Goal: Consume media (video, audio)

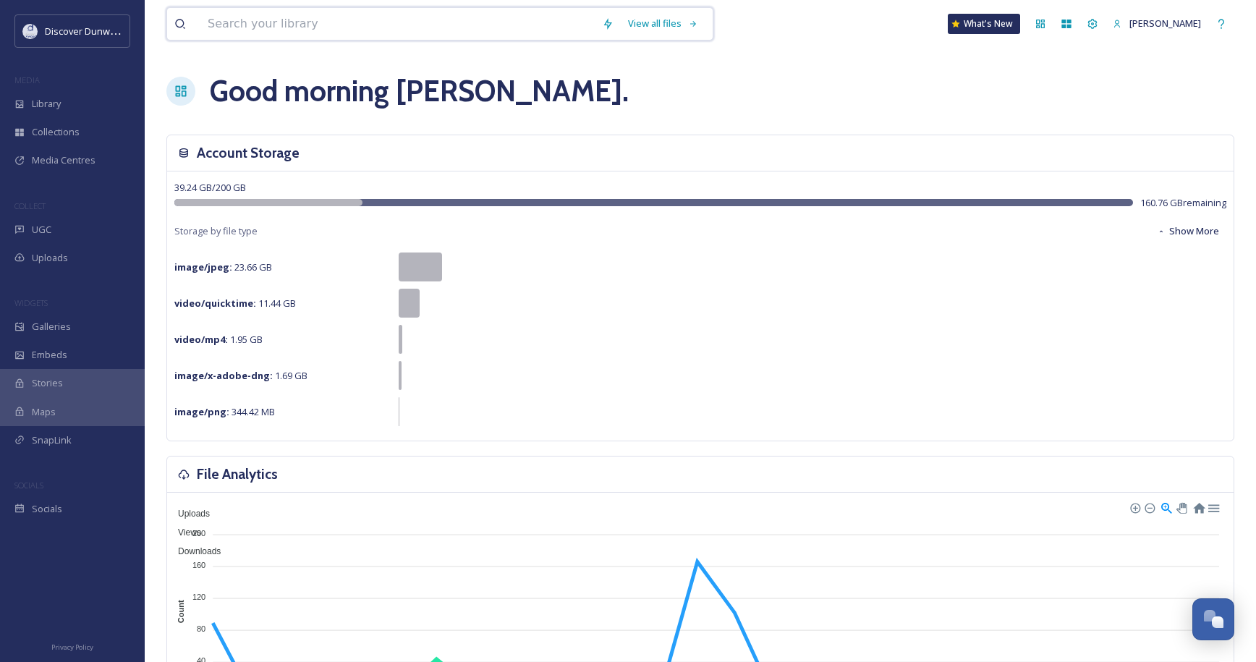
click at [328, 28] on input at bounding box center [397, 24] width 394 height 32
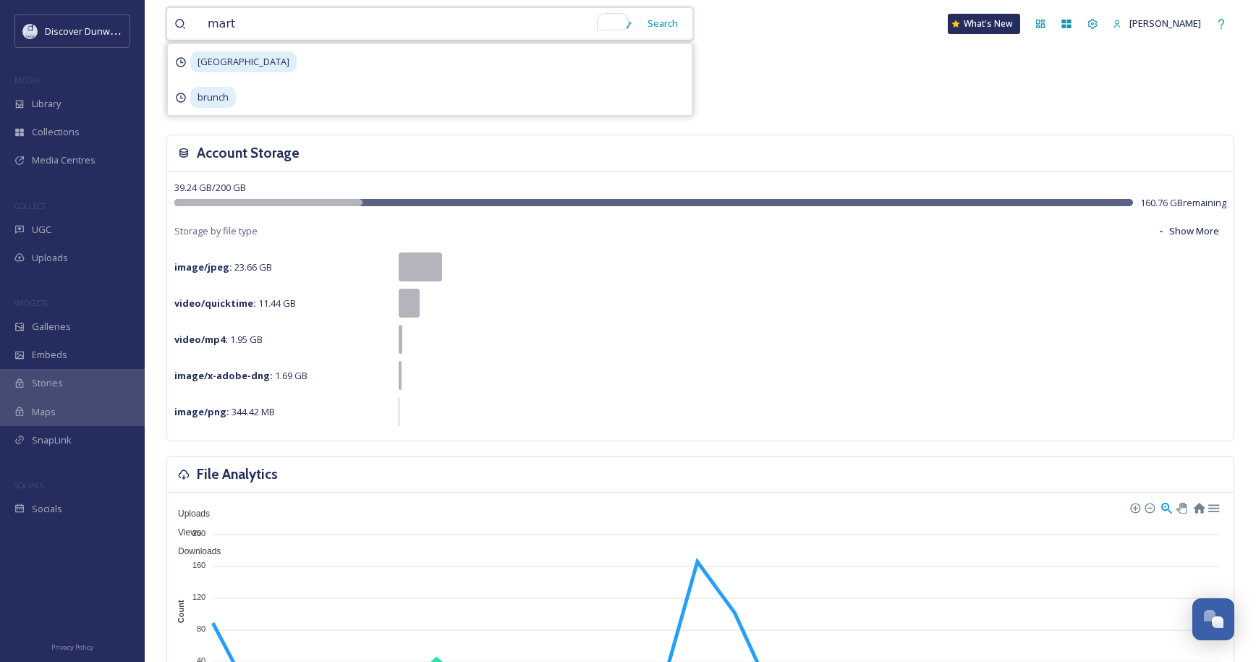
type input "[PERSON_NAME]"
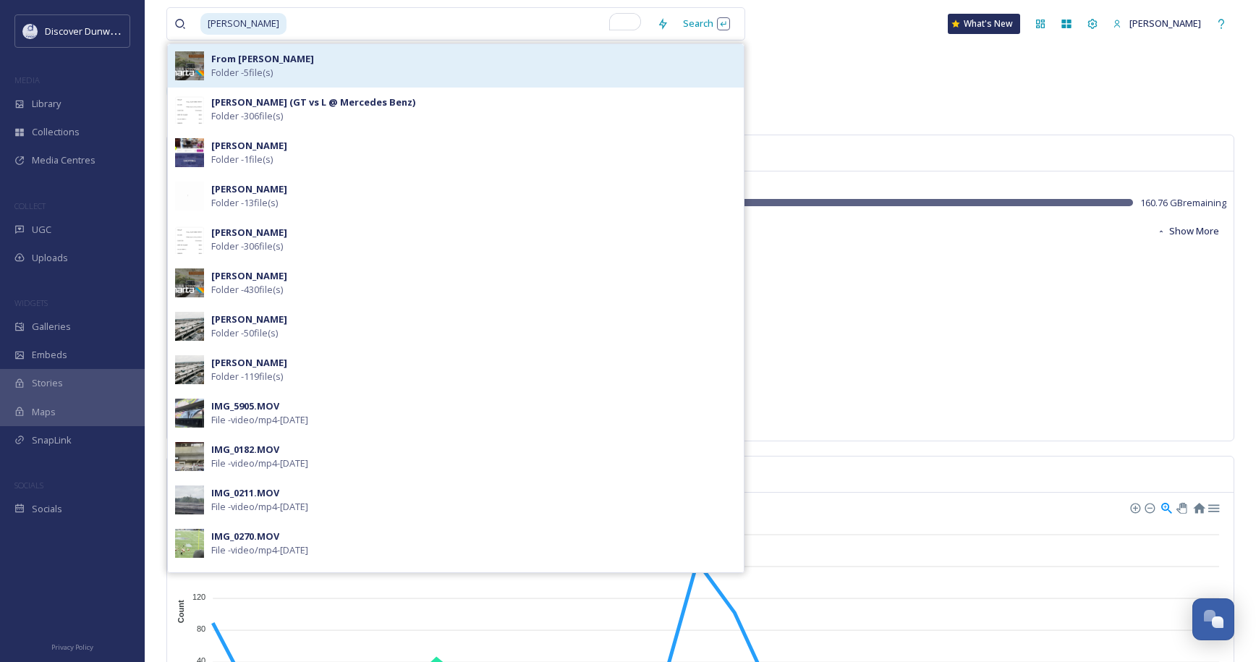
click at [310, 75] on div "From [PERSON_NAME] - 5 file(s)" at bounding box center [473, 65] width 525 height 27
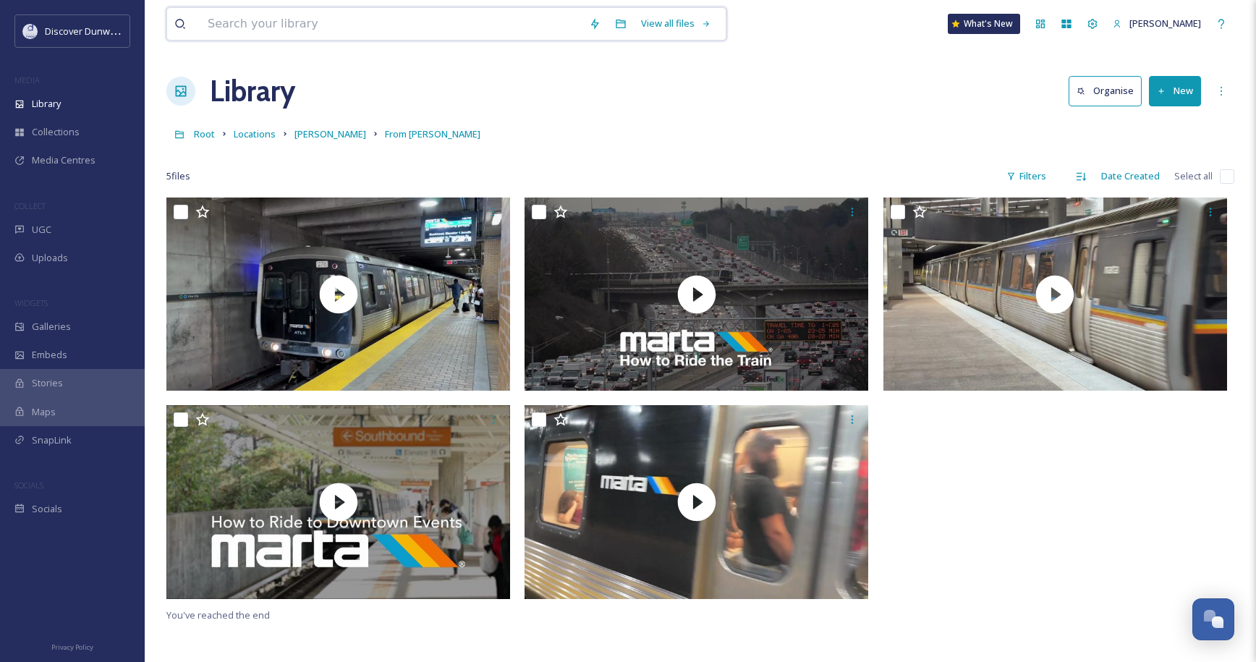
click at [321, 22] on input at bounding box center [390, 24] width 381 height 32
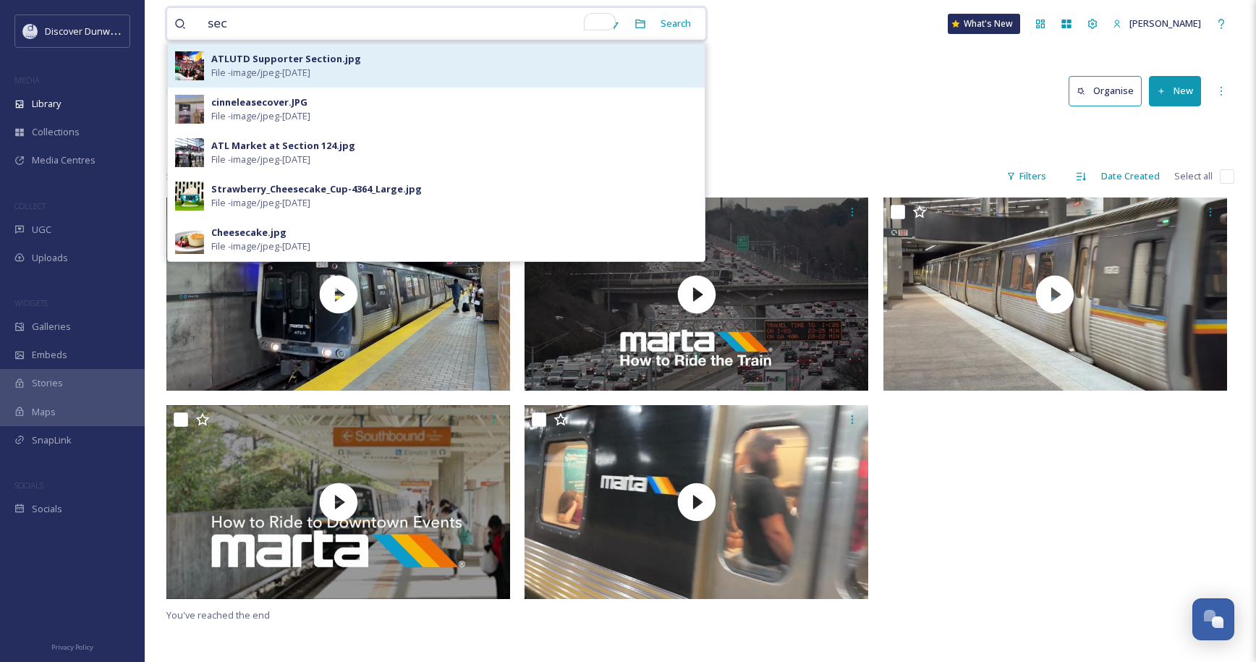
type input "sec"
click at [321, 66] on div "ATLUTD Supporter Section.jpg File - image/jpeg - [DATE]" at bounding box center [454, 65] width 486 height 27
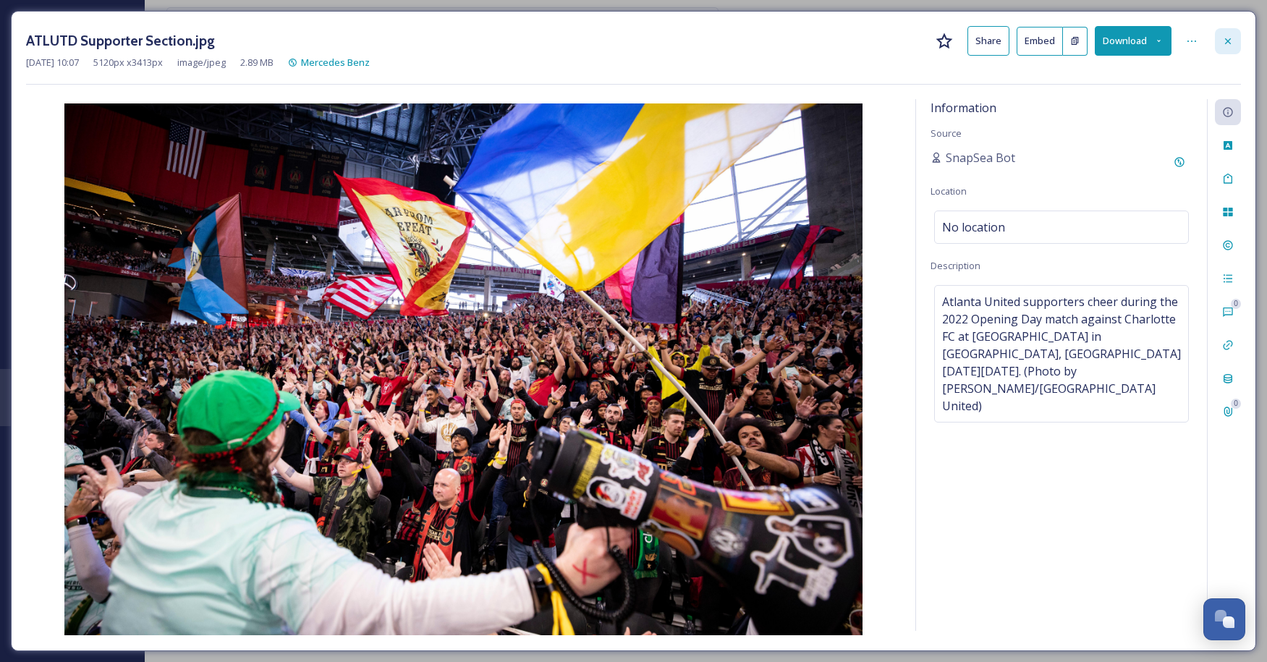
click at [1229, 34] on div at bounding box center [1228, 41] width 26 height 26
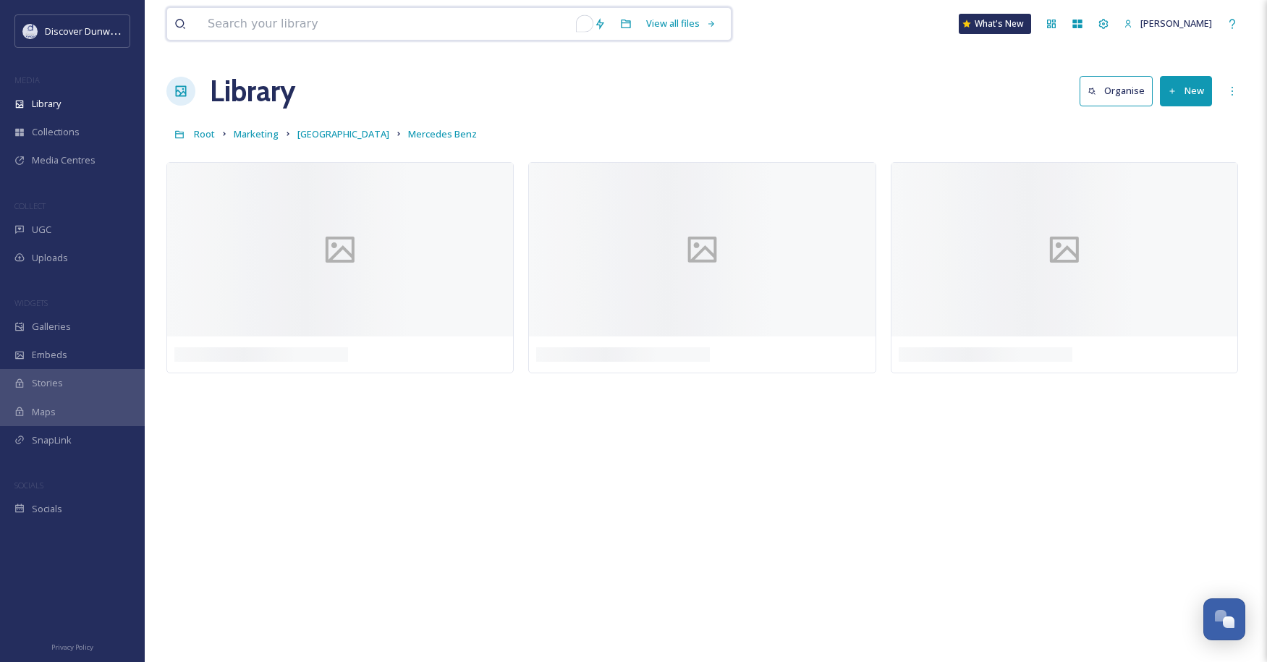
click at [500, 35] on input "To enrich screen reader interactions, please activate Accessibility in Grammarl…" at bounding box center [393, 24] width 386 height 32
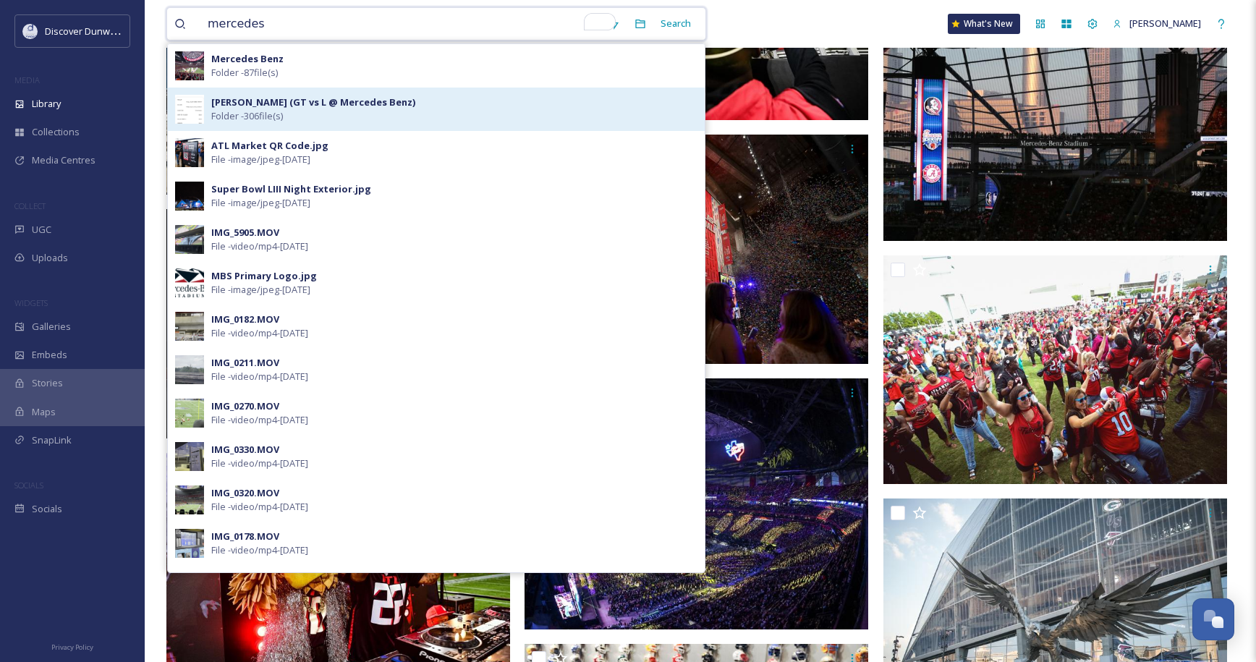
type input "mercedes"
click at [301, 94] on div "[PERSON_NAME] (GT vs L @ Mercedes Benz) Folder - 306 file(s)" at bounding box center [436, 109] width 537 height 43
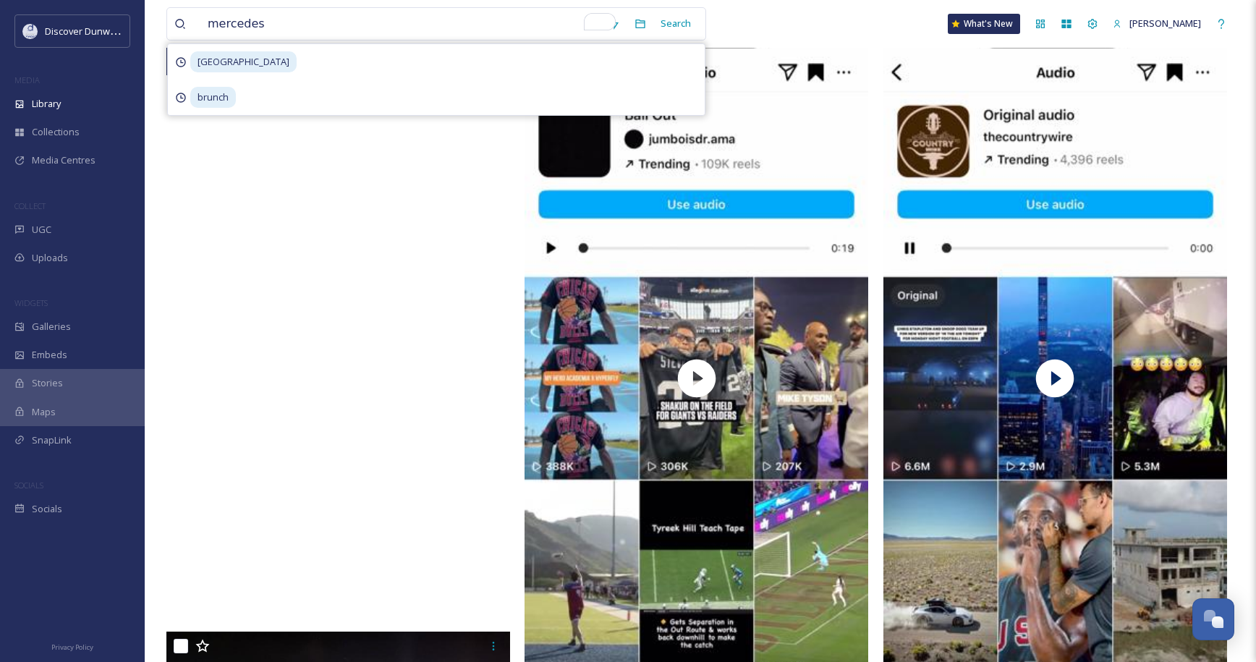
scroll to position [289, 0]
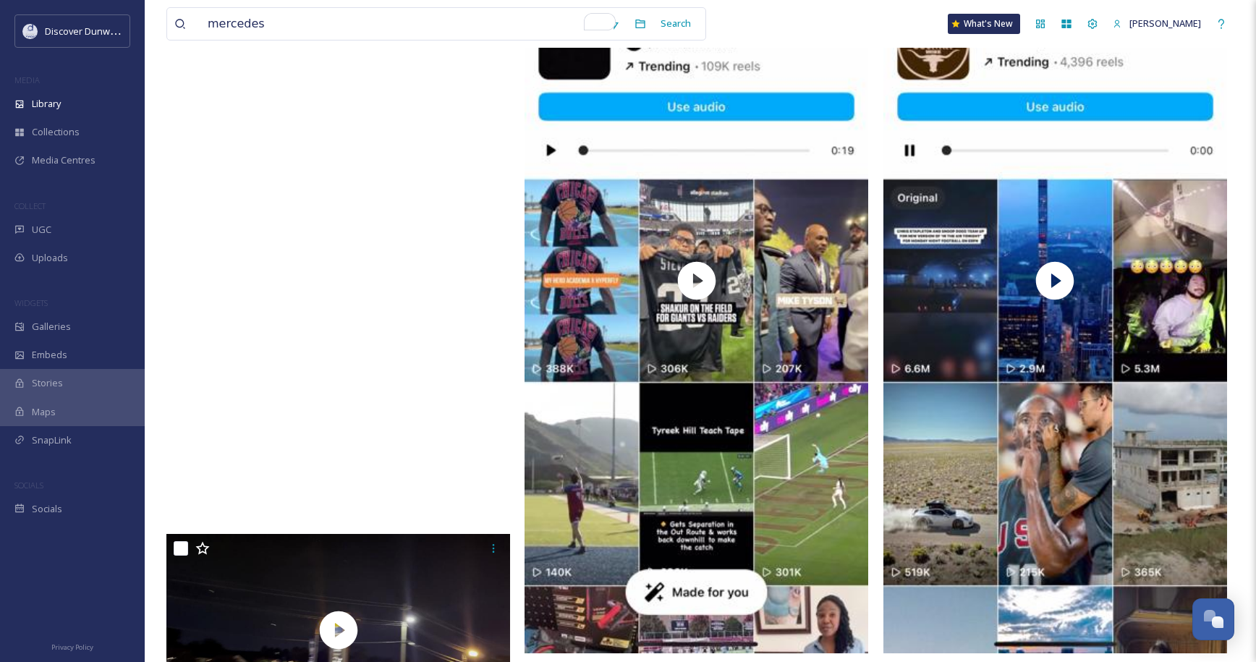
click at [471, 405] on video "1120.MP4" at bounding box center [338, 213] width 344 height 611
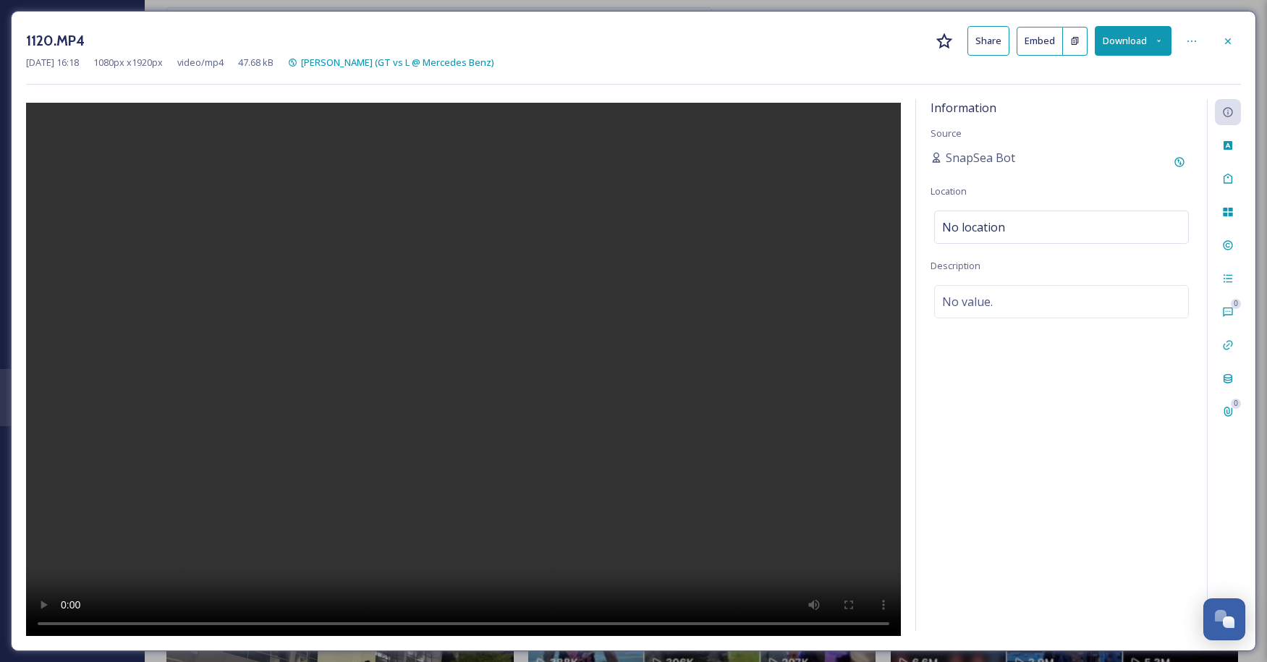
click at [442, 440] on video at bounding box center [463, 371] width 875 height 537
click at [369, 490] on video at bounding box center [463, 371] width 875 height 537
click at [1000, 46] on button "Share" at bounding box center [988, 41] width 42 height 30
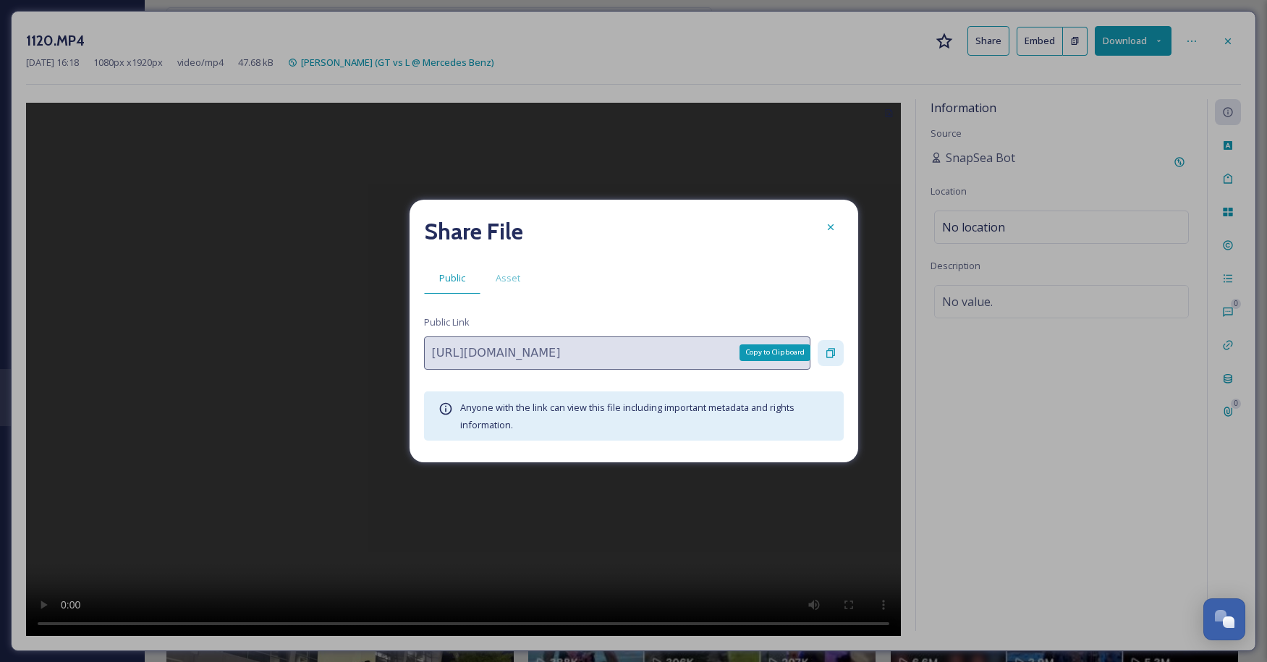
click at [831, 352] on icon at bounding box center [831, 353] width 12 height 12
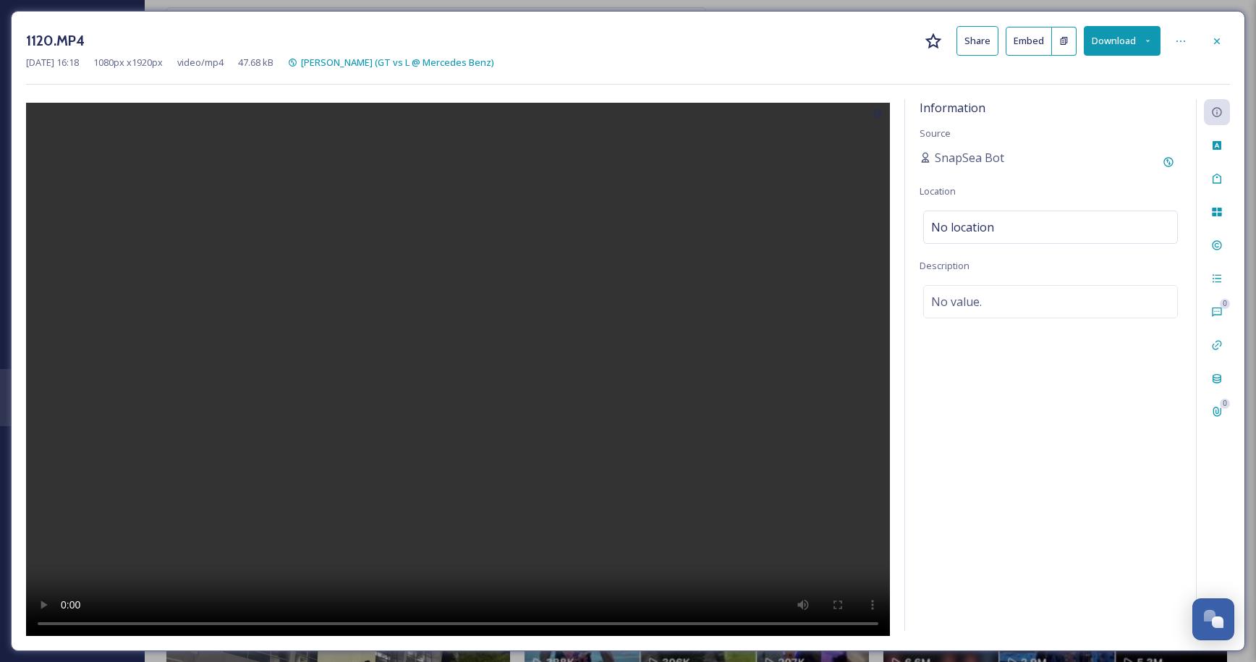
click at [496, 422] on video at bounding box center [458, 371] width 864 height 537
click at [935, 506] on div "Information Source SnapSea Bot Location No location Description No value." at bounding box center [1050, 365] width 291 height 532
click at [1220, 43] on icon at bounding box center [1217, 41] width 12 height 12
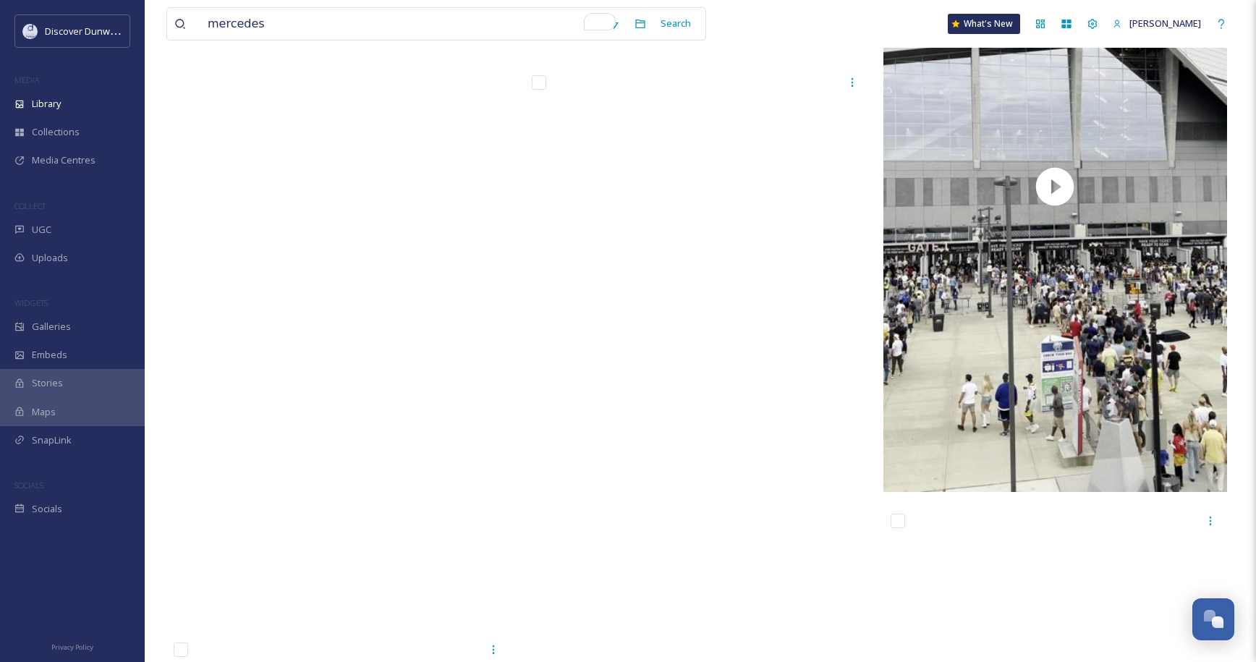
scroll to position [20040, 0]
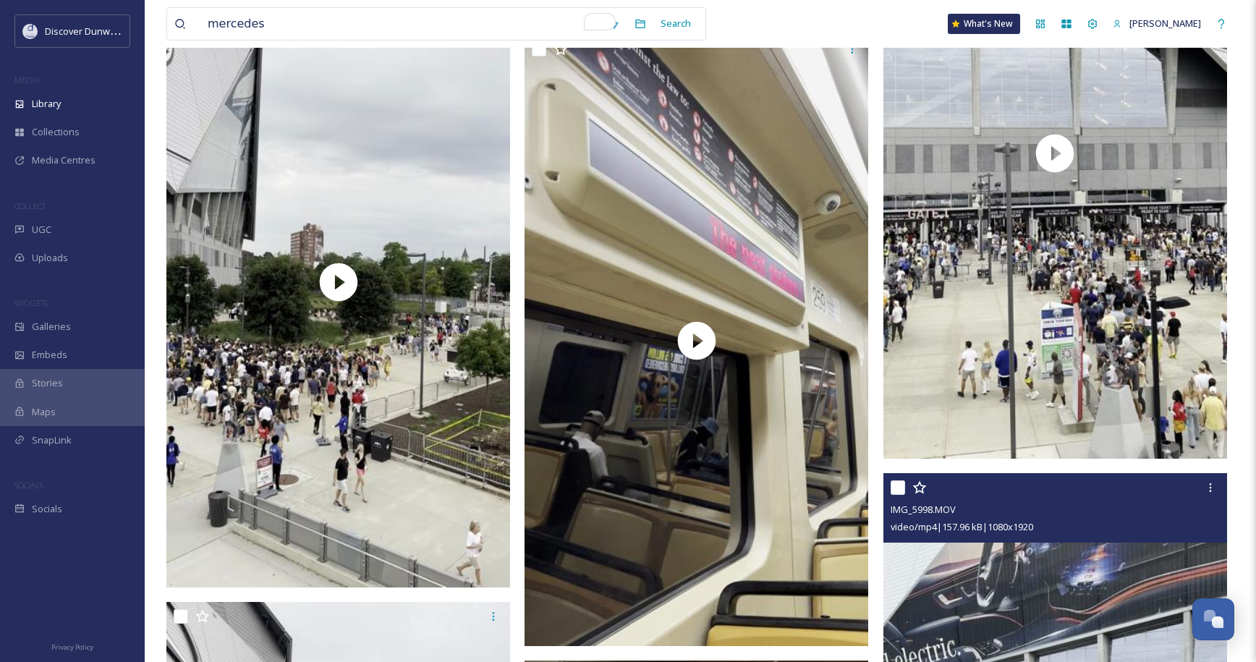
click at [1119, 514] on div "IMG_5998.MOV" at bounding box center [1057, 509] width 333 height 17
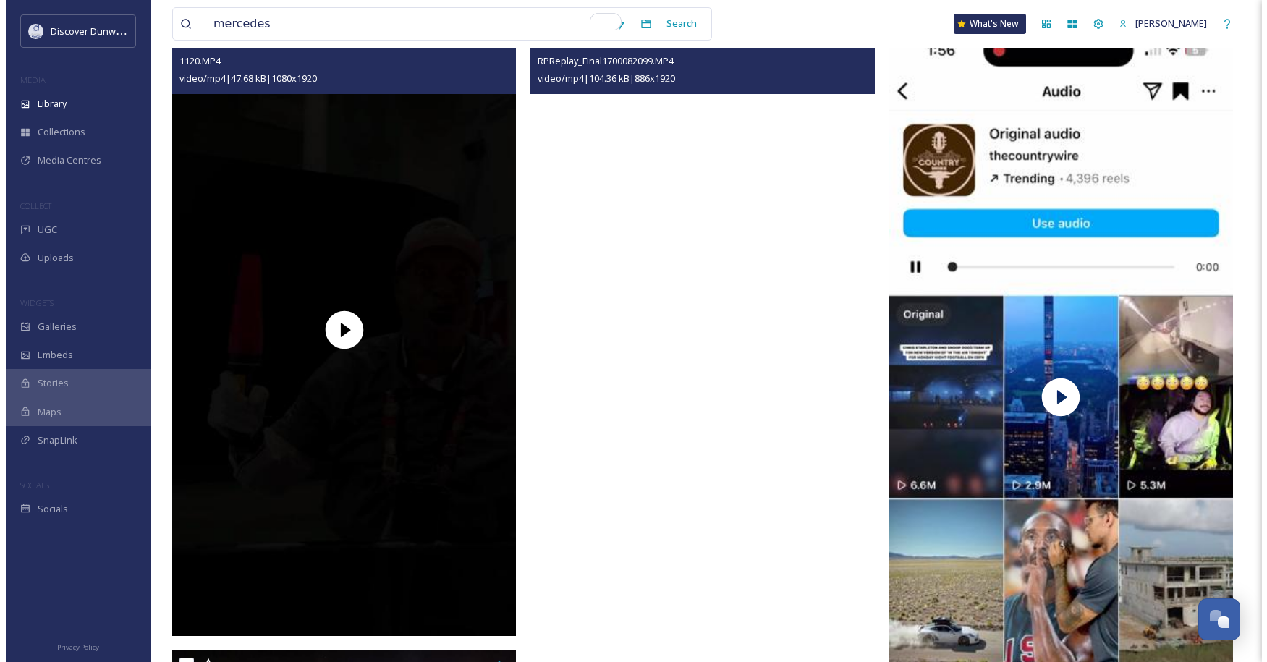
scroll to position [0, 0]
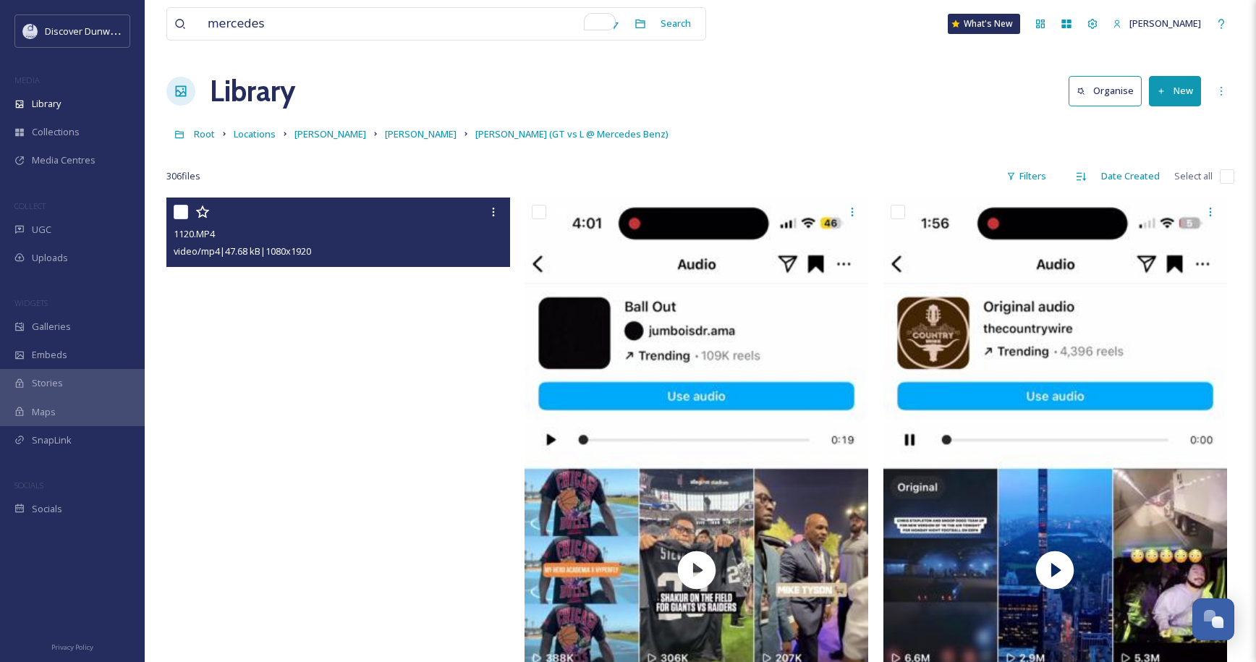
click at [428, 480] on video "1120.MP4" at bounding box center [338, 503] width 344 height 611
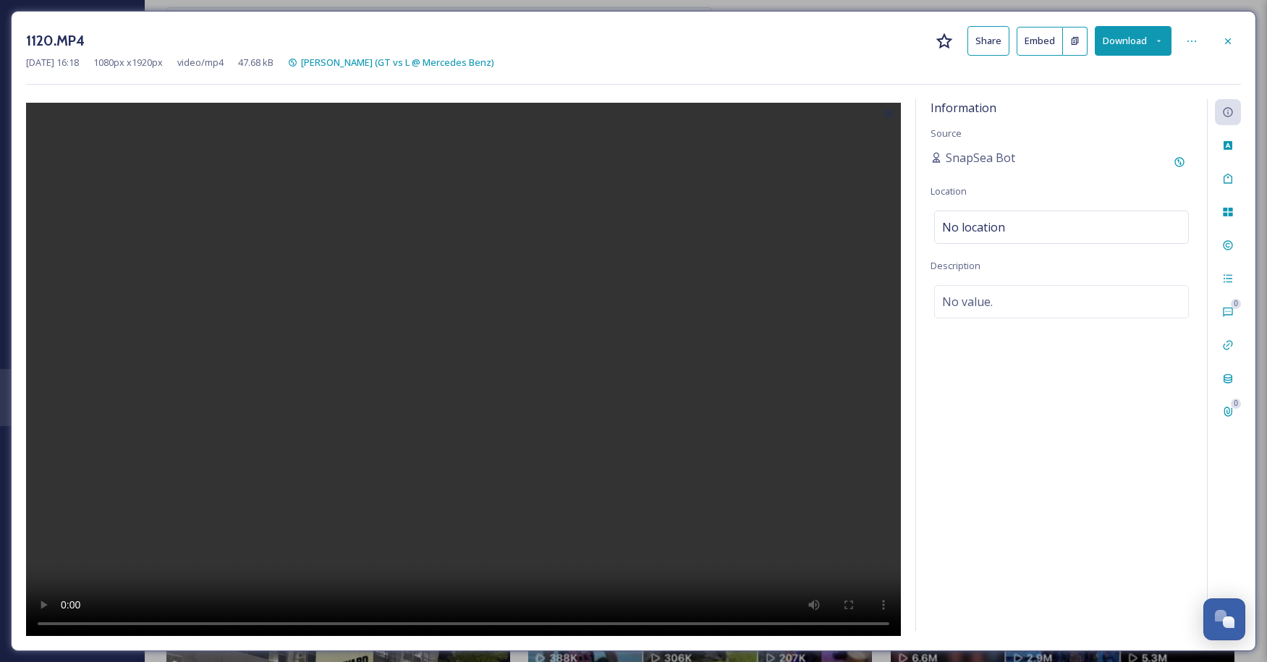
click at [941, 379] on div "Information Source SnapSea Bot Location No location Description No value." at bounding box center [1061, 365] width 291 height 532
